Goal: Task Accomplishment & Management: Complete application form

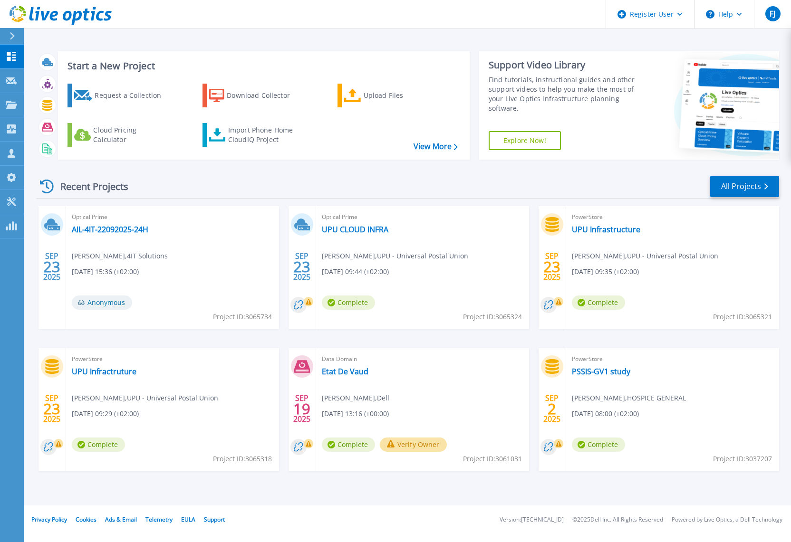
click at [455, 12] on header "Register User Help FJ Dell User Frederic Jacquet Frederic.Jacquet@Dell.com Dell…" at bounding box center [395, 14] width 791 height 29
click at [640, 16] on div "Register User" at bounding box center [650, 14] width 88 height 29
click at [6, 84] on div at bounding box center [11, 80] width 11 height 9
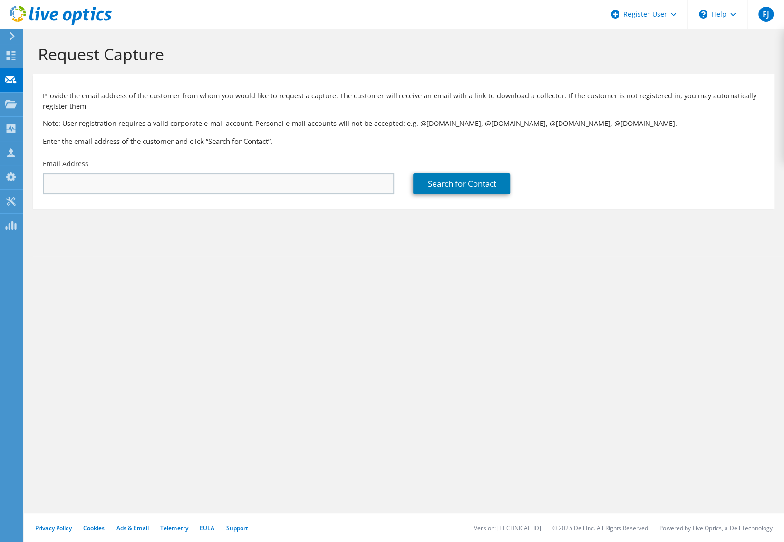
click at [242, 173] on div "Email Address" at bounding box center [218, 177] width 370 height 45
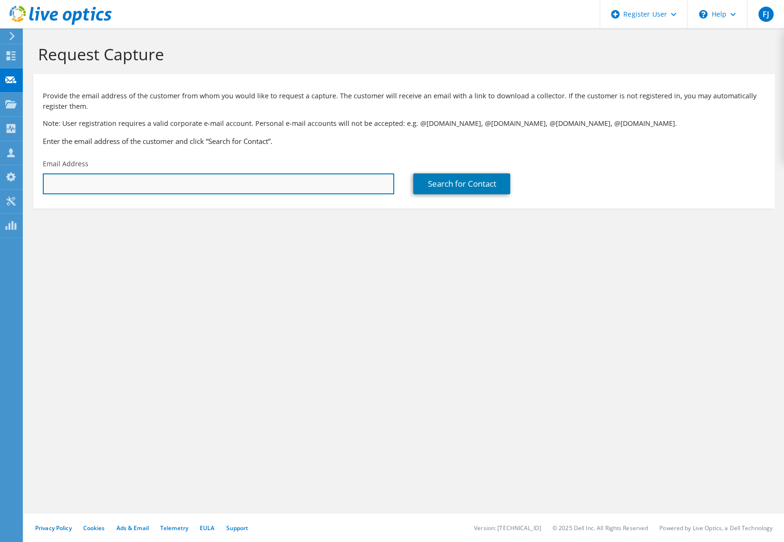
click at [260, 184] on input "text" at bounding box center [218, 184] width 351 height 21
paste input "[PERSON_NAME][EMAIL_ADDRESS][DOMAIN_NAME]"
type input "[PERSON_NAME][EMAIL_ADDRESS][DOMAIN_NAME]"
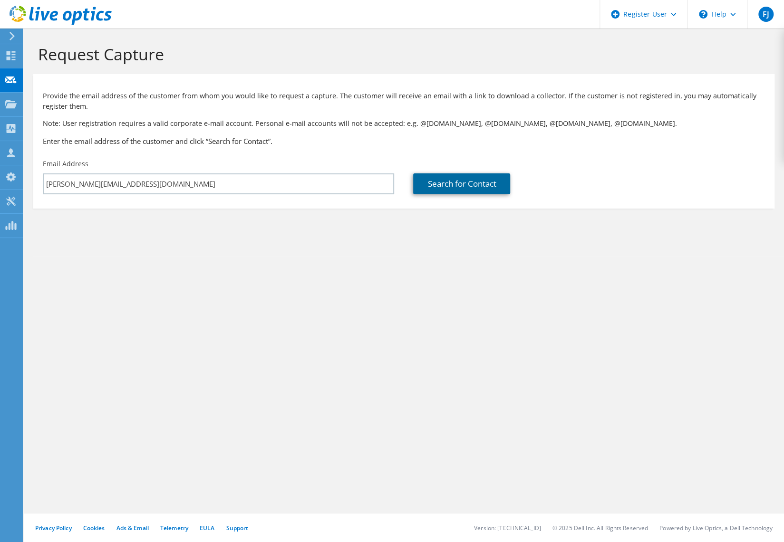
click at [451, 185] on link "Search for Contact" at bounding box center [461, 184] width 97 height 21
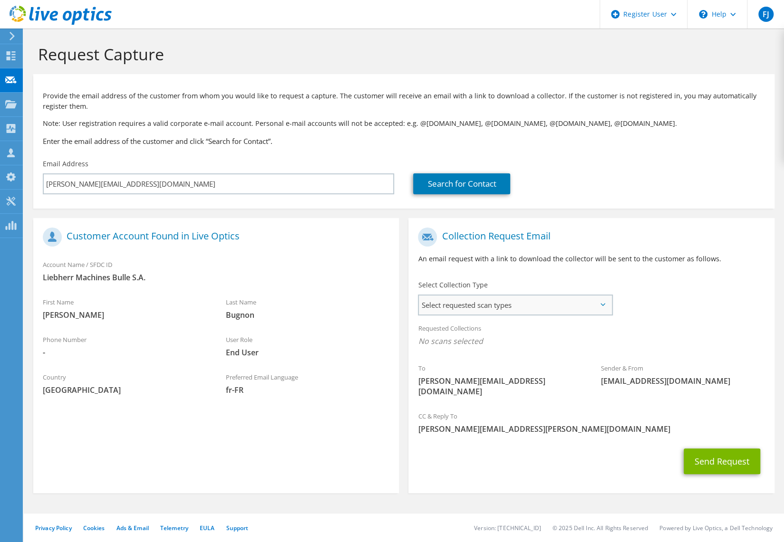
click at [514, 297] on span "Select requested scan types" at bounding box center [515, 305] width 193 height 19
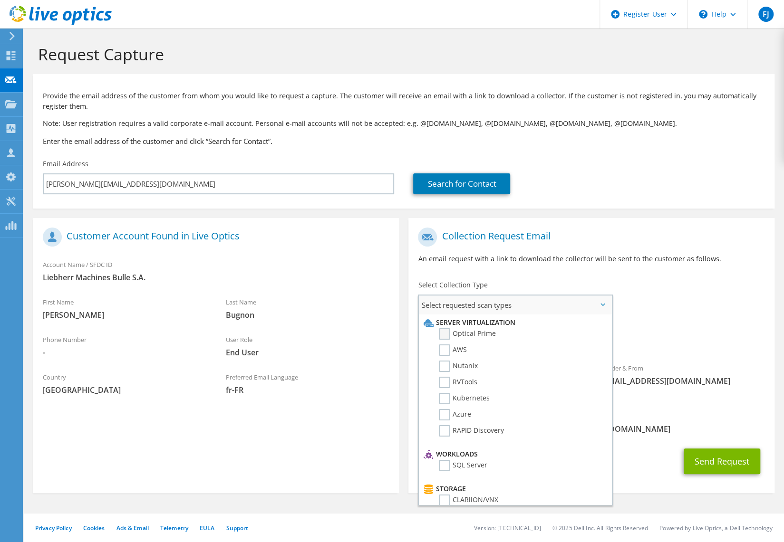
click at [474, 338] on label "Optical Prime" at bounding box center [467, 334] width 57 height 11
click at [0, 0] on input "Optical Prime" at bounding box center [0, 0] width 0 height 0
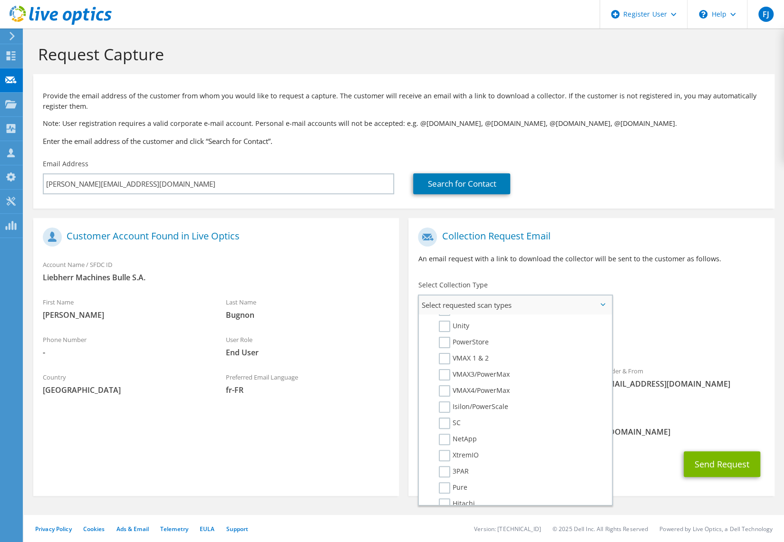
scroll to position [143, 0]
click at [447, 377] on label "Unity" at bounding box center [454, 373] width 30 height 11
click at [0, 0] on input "Unity" at bounding box center [0, 0] width 0 height 0
click at [713, 460] on button "Send Request" at bounding box center [722, 465] width 77 height 26
